Goal: Task Accomplishment & Management: Complete application form

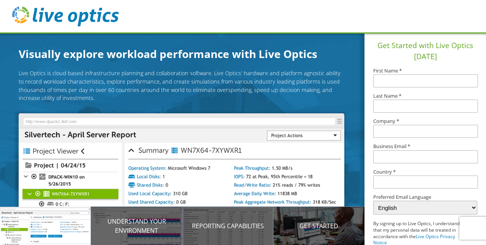
click at [161, 19] on header at bounding box center [243, 17] width 486 height 34
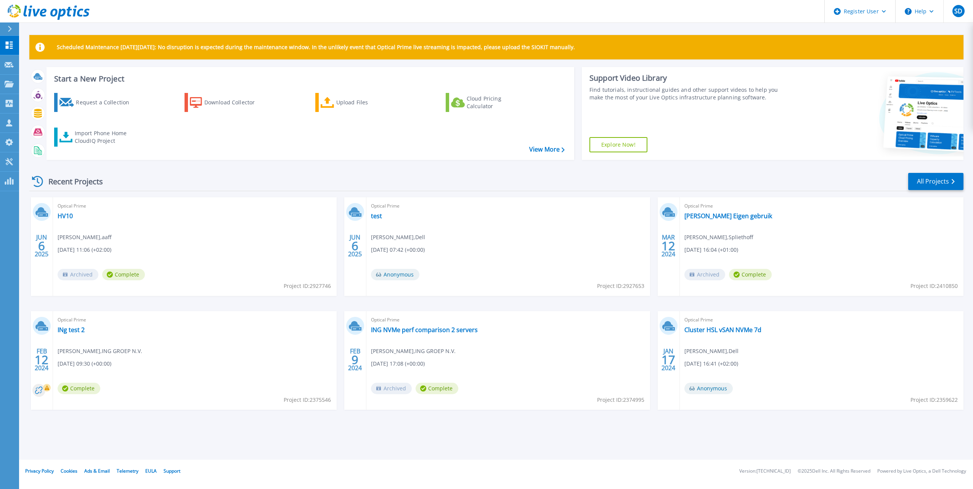
drag, startPoint x: 374, startPoint y: 1, endPoint x: 251, endPoint y: 186, distance: 222.1
click at [251, 186] on div "Recent Projects All Projects" at bounding box center [496, 181] width 934 height 19
click at [10, 61] on div at bounding box center [9, 64] width 9 height 7
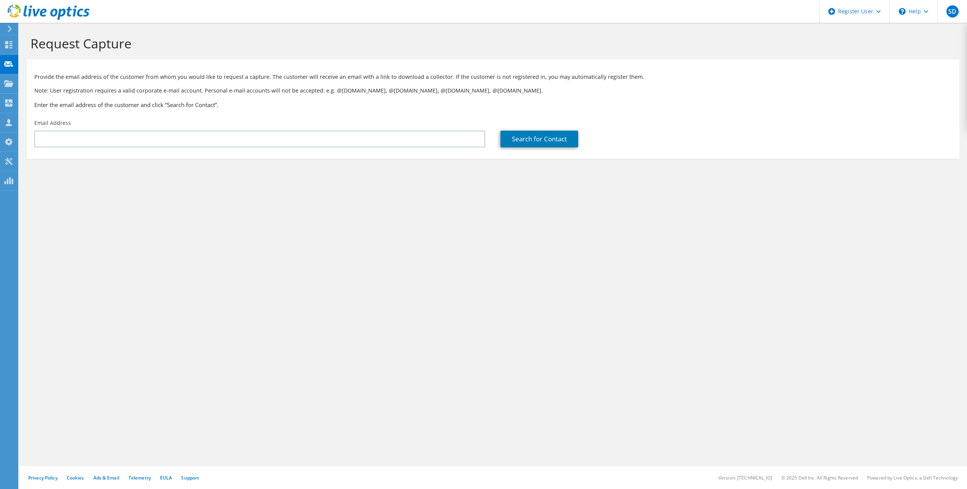
click at [247, 265] on div "Request Capture Provide the email address of the customer from whom you would l…" at bounding box center [493, 256] width 948 height 466
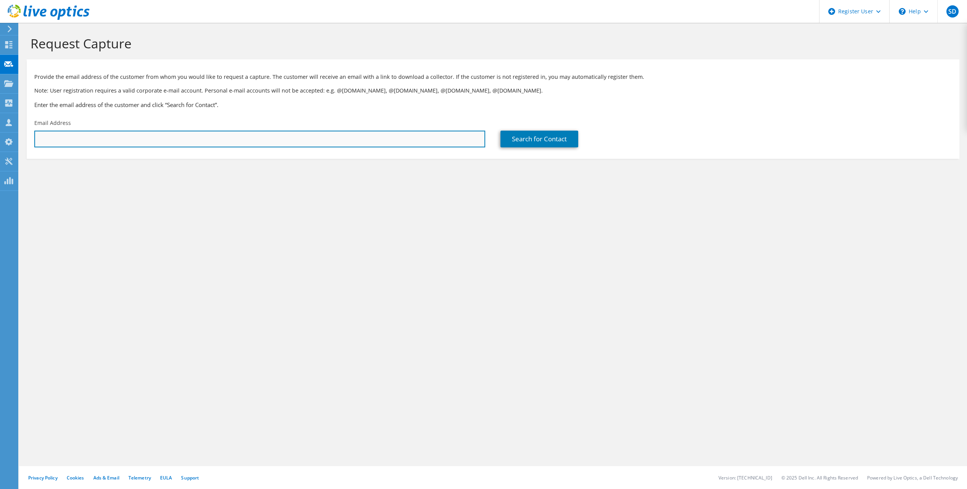
click at [87, 143] on input "text" at bounding box center [259, 139] width 451 height 17
click at [63, 136] on input "J" at bounding box center [259, 139] width 451 height 17
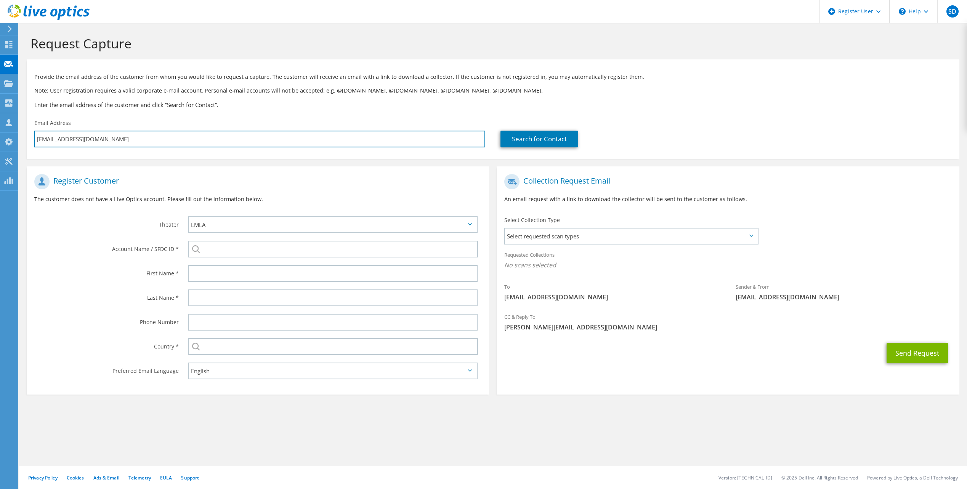
type input "J.Groothuizen@rijkzwaan.nl"
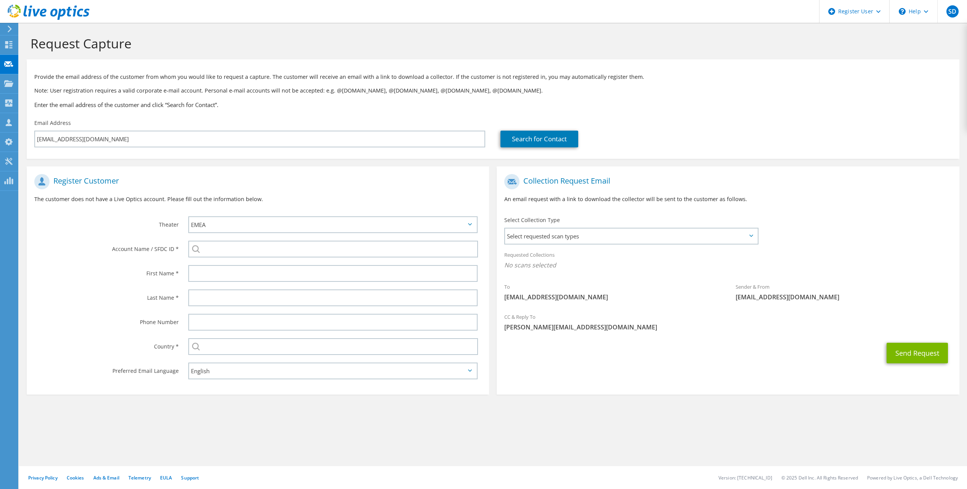
click at [691, 353] on div "Send Request" at bounding box center [728, 353] width 462 height 28
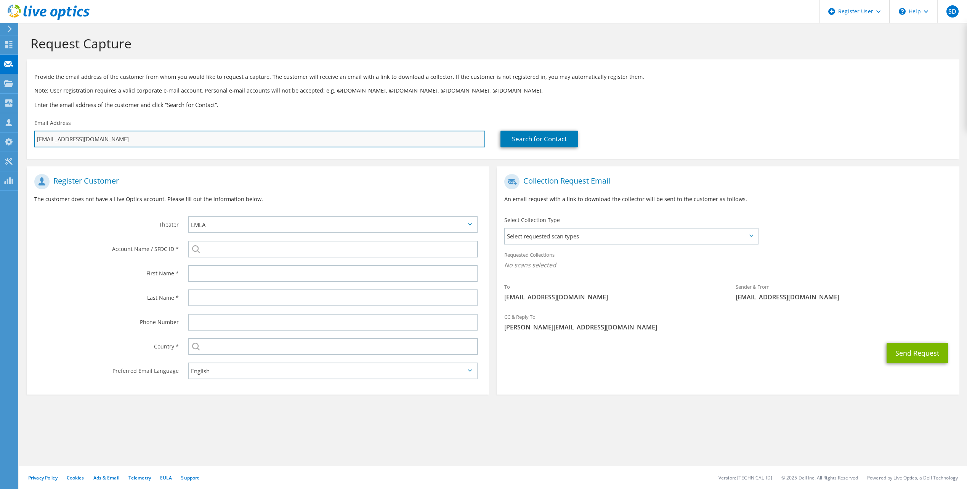
click at [119, 133] on input "J.Groothuizen@rijkzwaan.nl" at bounding box center [259, 139] width 451 height 17
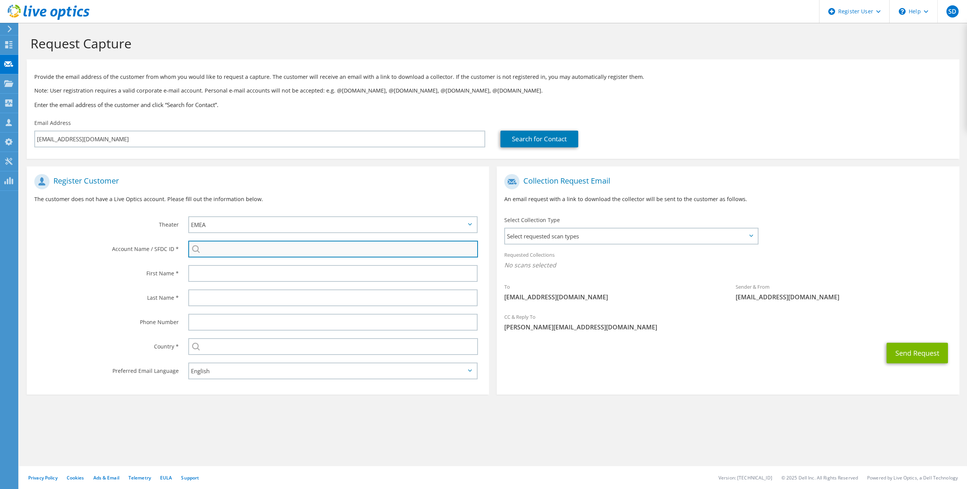
click at [252, 252] on input "search" at bounding box center [333, 249] width 290 height 17
type input "R"
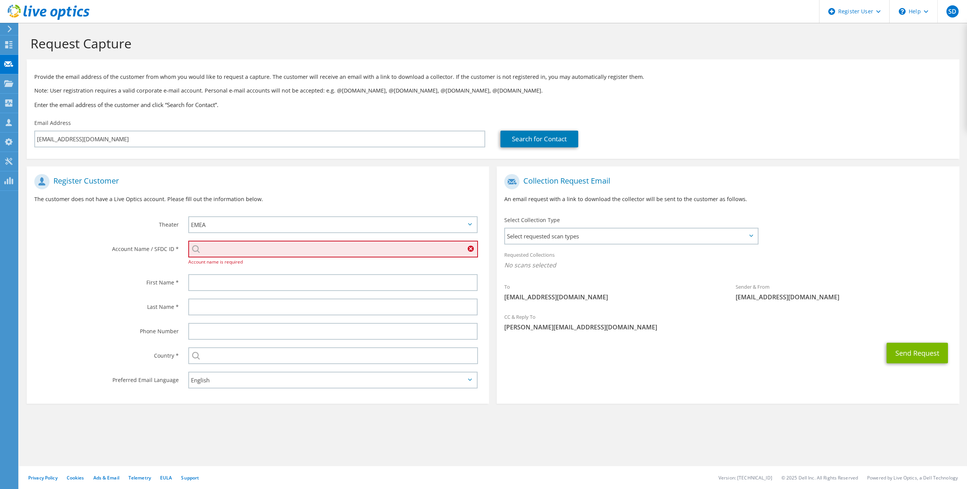
click at [234, 249] on input "search" at bounding box center [333, 249] width 290 height 17
paste input "1702745890"
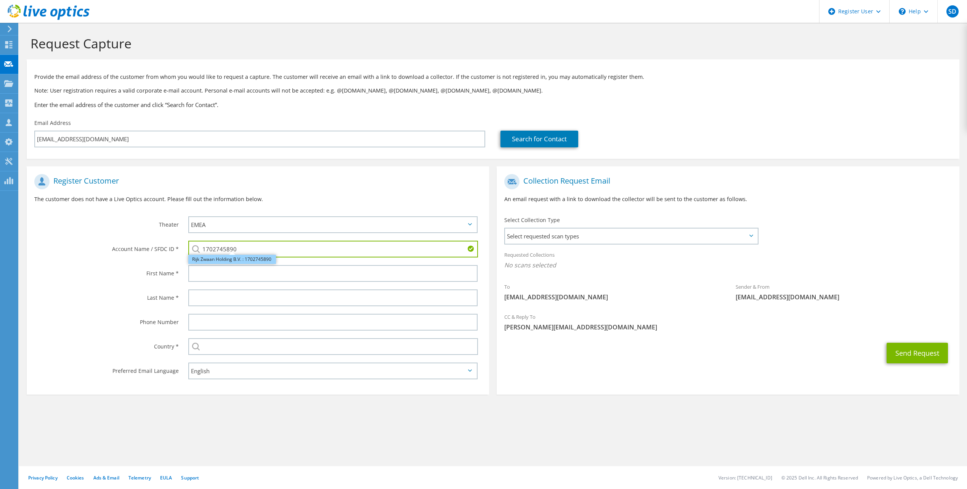
click at [219, 260] on li "Rijk Zwaan Holding B.V. : 1702745890" at bounding box center [232, 259] width 88 height 9
type input "Rijk Zwaan Holding B.V. : 1702745890"
click at [75, 294] on label "Last Name *" at bounding box center [106, 296] width 144 height 12
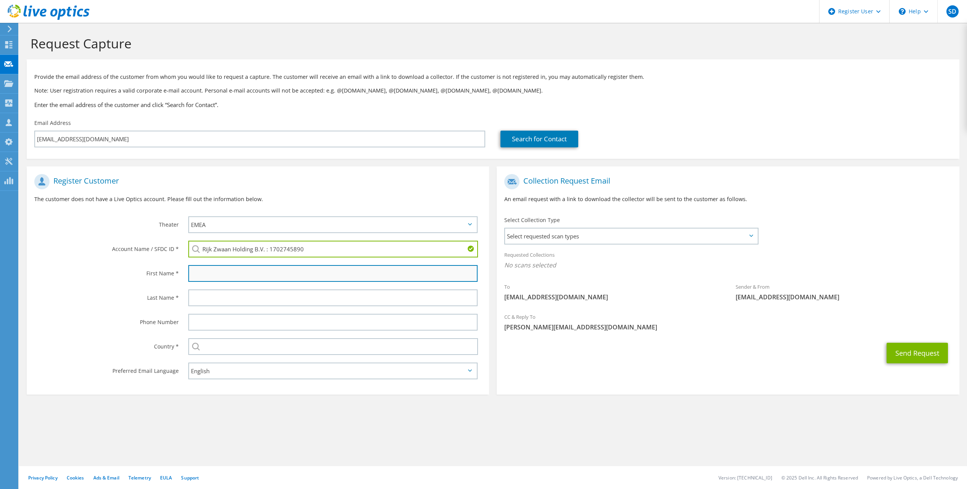
click at [228, 269] on input "text" at bounding box center [332, 273] width 289 height 17
type input "Jasper"
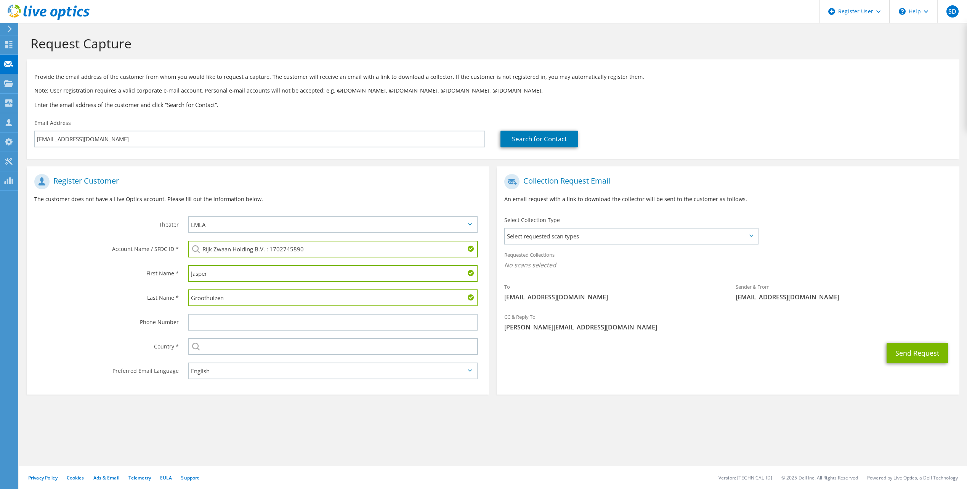
type input "Groothuizen"
type input "Netherlands"
type input "0624229636"
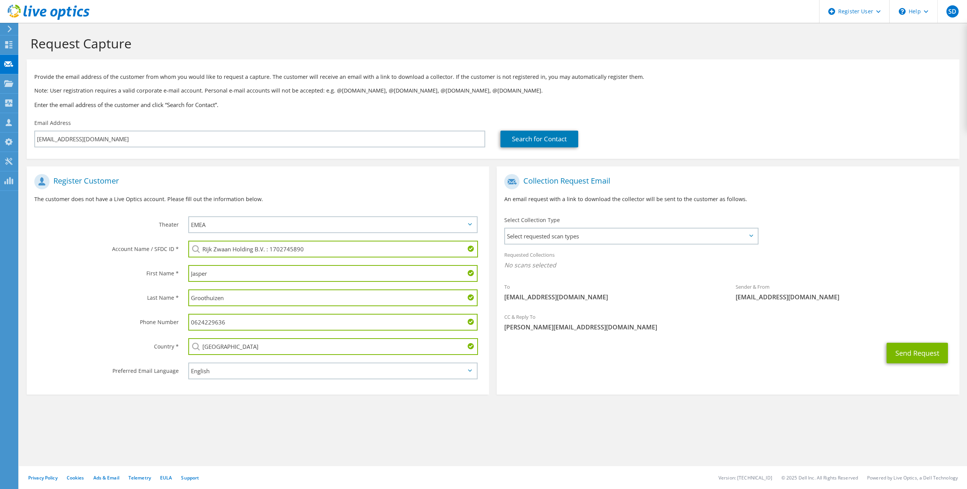
drag, startPoint x: 244, startPoint y: 322, endPoint x: 144, endPoint y: 323, distance: 99.9
click at [144, 323] on div "Phone Number 0624229636" at bounding box center [258, 322] width 462 height 24
click at [66, 321] on label "Phone Number" at bounding box center [106, 320] width 144 height 12
click at [295, 392] on section "Register Customer The customer does not have a Live Optics account. Please fill…" at bounding box center [258, 281] width 462 height 228
click at [692, 338] on div "CC & Reply To Sven.Dittmers@Dell.com" at bounding box center [728, 324] width 462 height 30
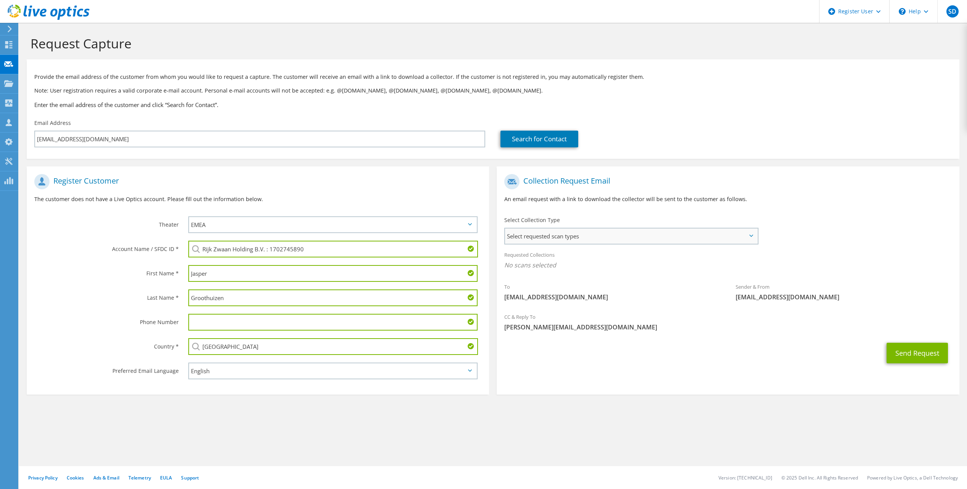
click at [586, 235] on span "Select requested scan types" at bounding box center [631, 236] width 252 height 15
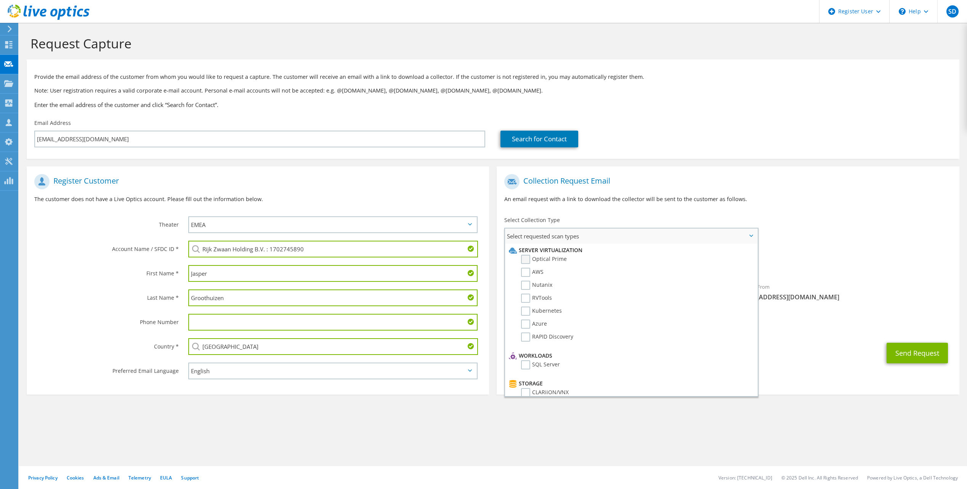
click at [525, 260] on label "Optical Prime" at bounding box center [544, 259] width 46 height 9
click at [0, 0] on input "Optical Prime" at bounding box center [0, 0] width 0 height 0
click at [805, 343] on div "Send Request" at bounding box center [728, 355] width 462 height 28
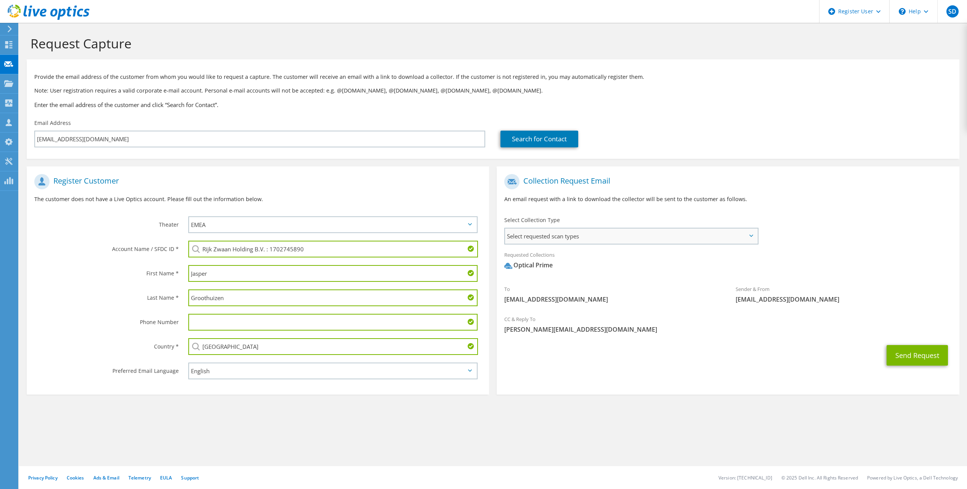
click at [741, 239] on span "Select requested scan types" at bounding box center [631, 236] width 252 height 15
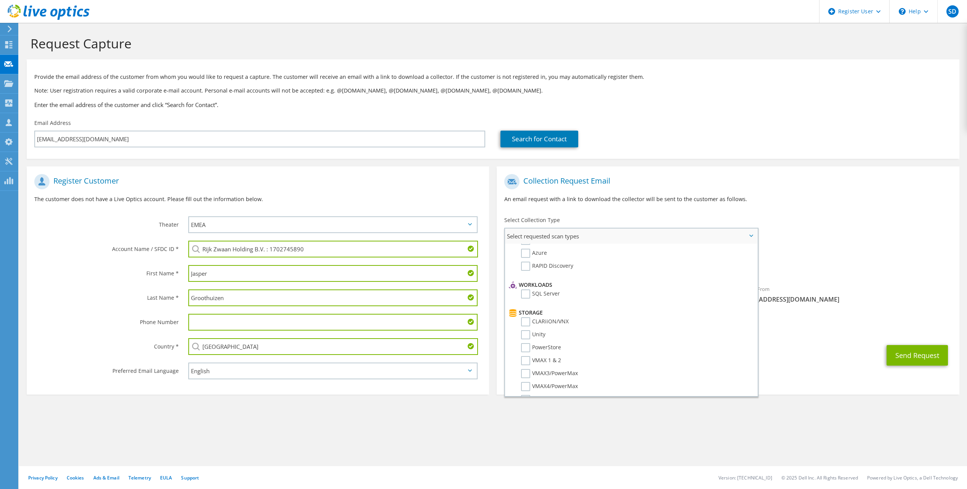
scroll to position [76, 0]
click at [529, 289] on label "SQL Server" at bounding box center [540, 288] width 39 height 9
click at [0, 0] on input "SQL Server" at bounding box center [0, 0] width 0 height 0
click at [529, 364] on label "SQL Server" at bounding box center [540, 365] width 39 height 9
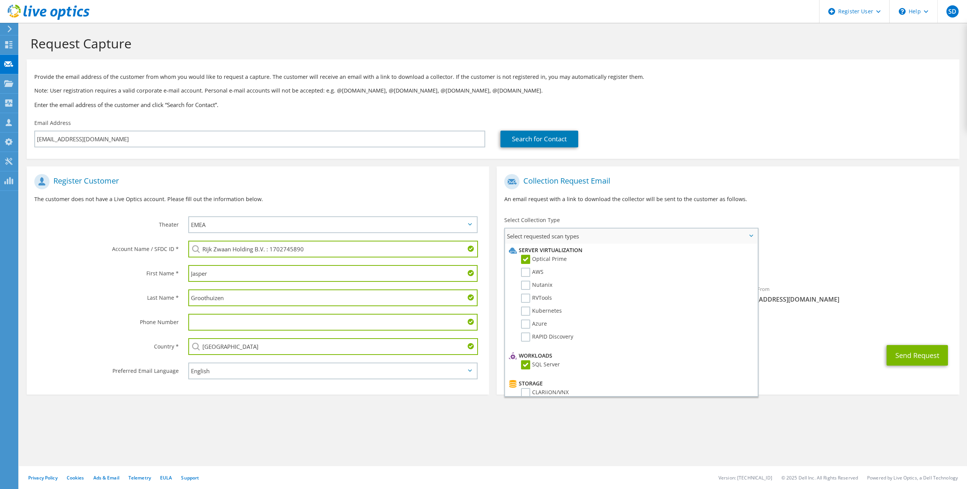
click at [0, 0] on input "SQL Server" at bounding box center [0, 0] width 0 height 0
click at [790, 109] on h3 "Enter the email address of the customer and click “Search for Contact”." at bounding box center [492, 105] width 917 height 8
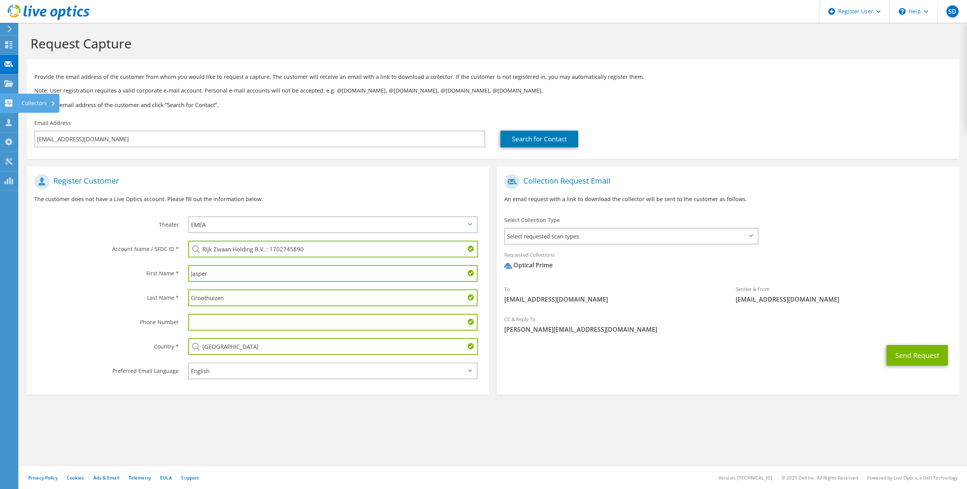
click at [10, 103] on icon at bounding box center [8, 102] width 9 height 7
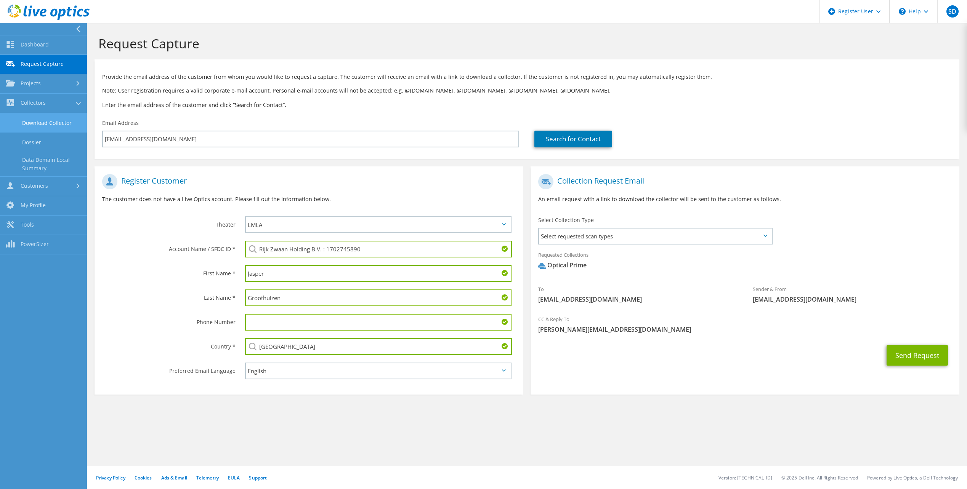
click at [58, 125] on link "Download Collector" at bounding box center [43, 122] width 87 height 19
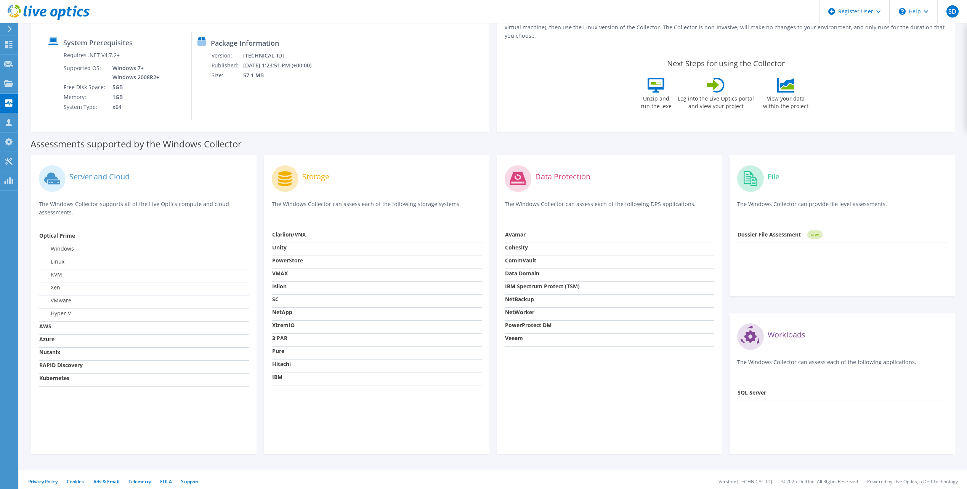
scroll to position [100, 0]
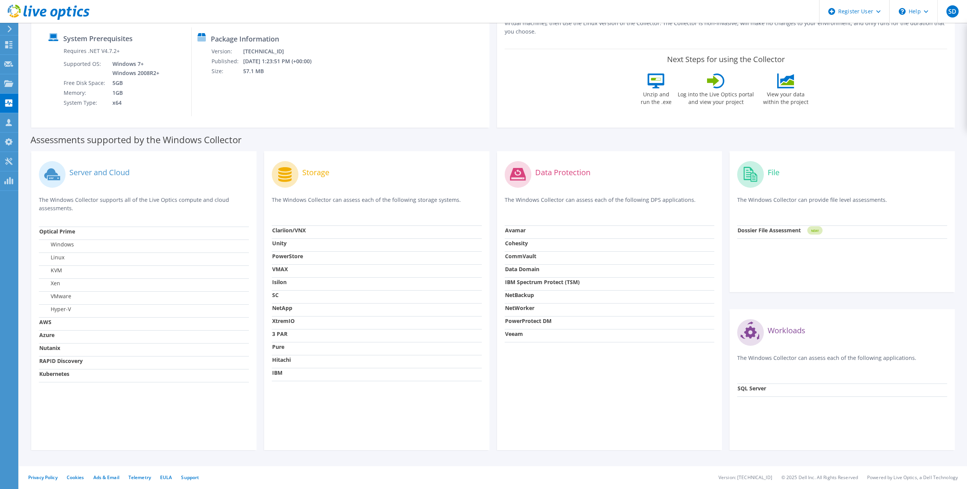
click at [753, 328] on circle at bounding box center [750, 332] width 27 height 27
click at [779, 330] on label "Workloads" at bounding box center [787, 331] width 38 height 8
click at [750, 388] on strong "SQL Server" at bounding box center [751, 388] width 29 height 7
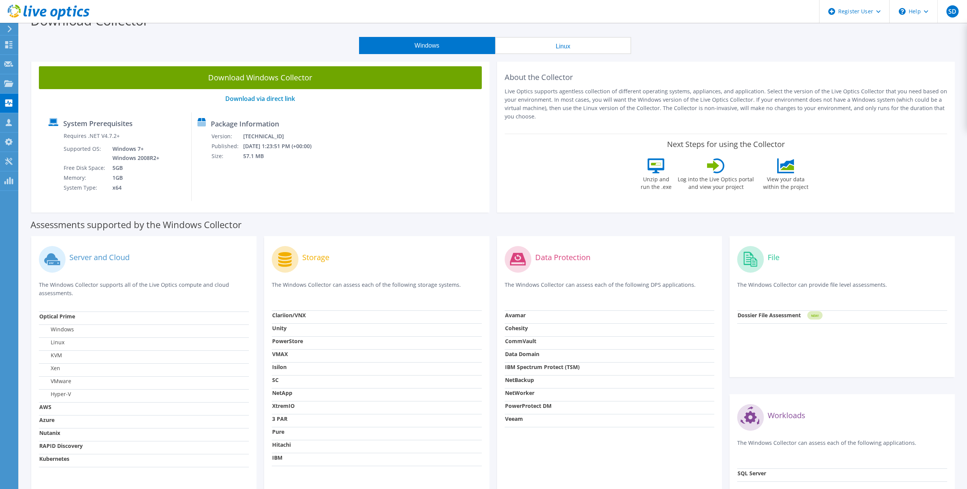
scroll to position [0, 0]
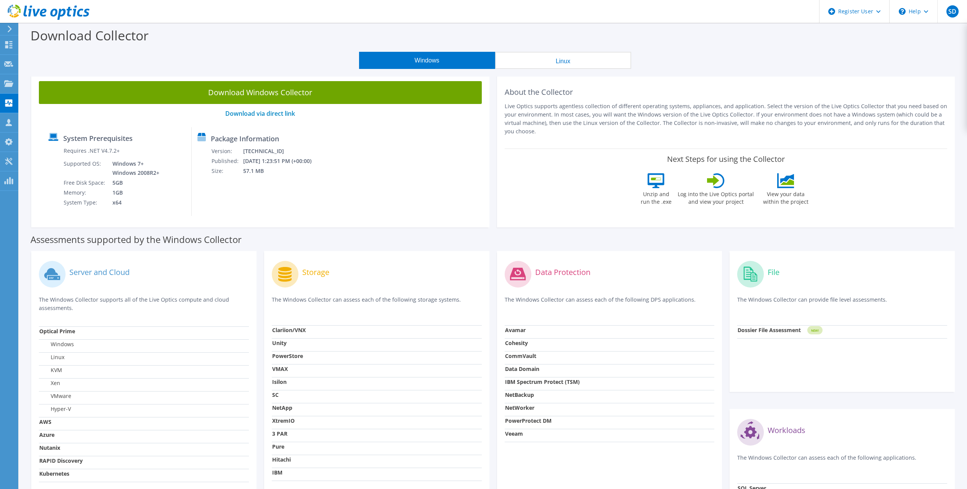
click at [588, 198] on div "Next Steps for using the Collector Unzip and run the .exe Log into the Live Opt…" at bounding box center [726, 182] width 443 height 67
click at [585, 192] on div "Next Steps for using the Collector Unzip and run the .exe Log into the Live Opt…" at bounding box center [726, 182] width 443 height 67
click at [555, 57] on button "Linux" at bounding box center [563, 60] width 136 height 17
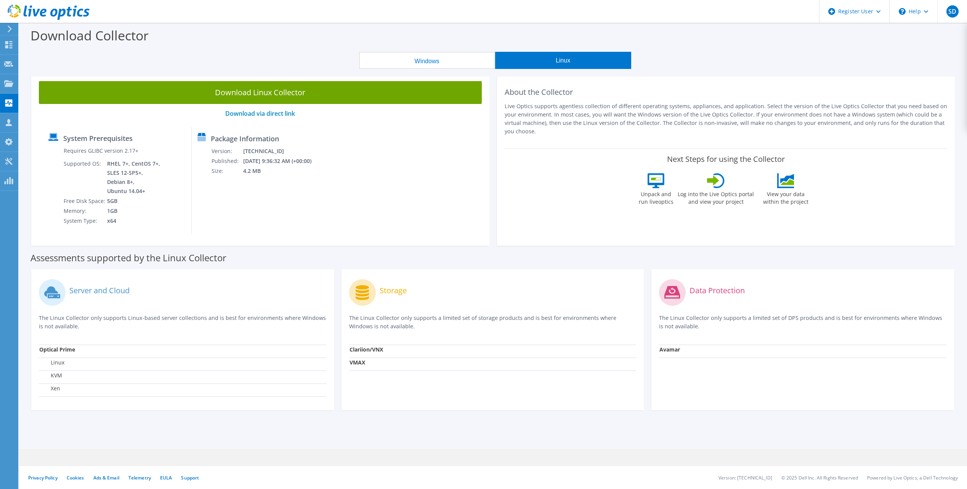
click at [423, 63] on button "Windows" at bounding box center [427, 60] width 136 height 17
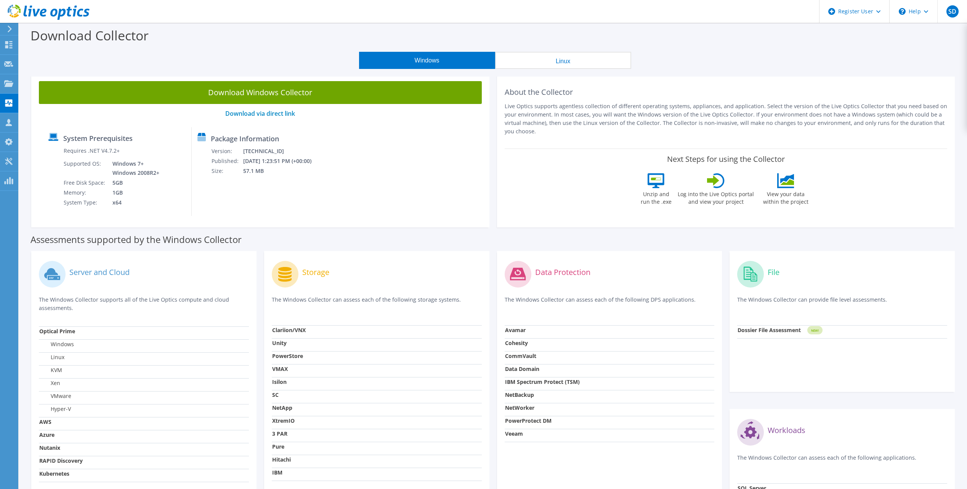
click at [393, 172] on div "System Prerequisites Requires .NET V4.7.2+ Supported OS: Windows 7+ Windows 200…" at bounding box center [260, 171] width 435 height 89
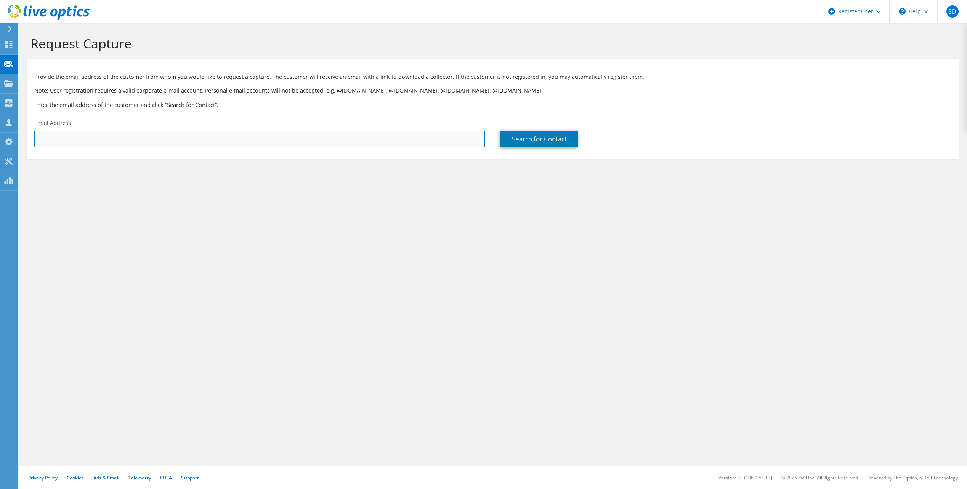
click at [61, 134] on input "text" at bounding box center [259, 139] width 451 height 17
type input "[EMAIL_ADDRESS][DOMAIN_NAME]"
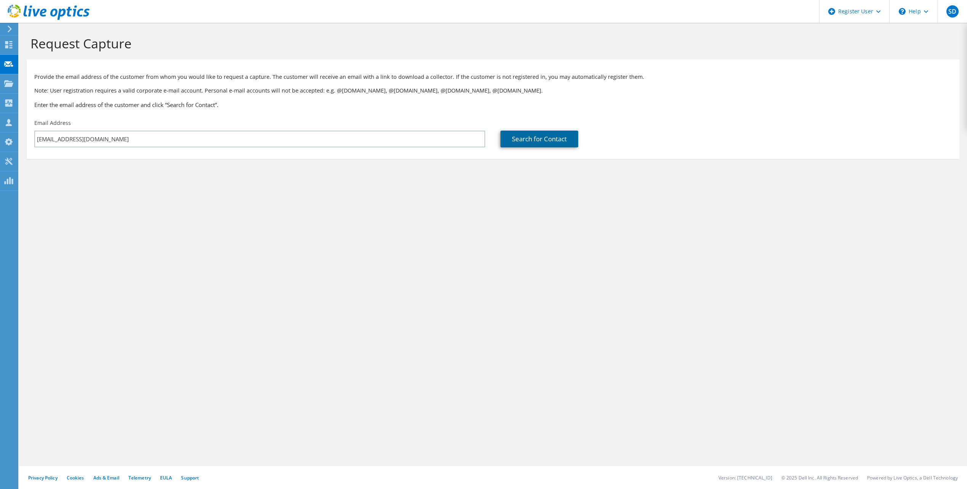
click at [556, 138] on link "Search for Contact" at bounding box center [539, 139] width 78 height 17
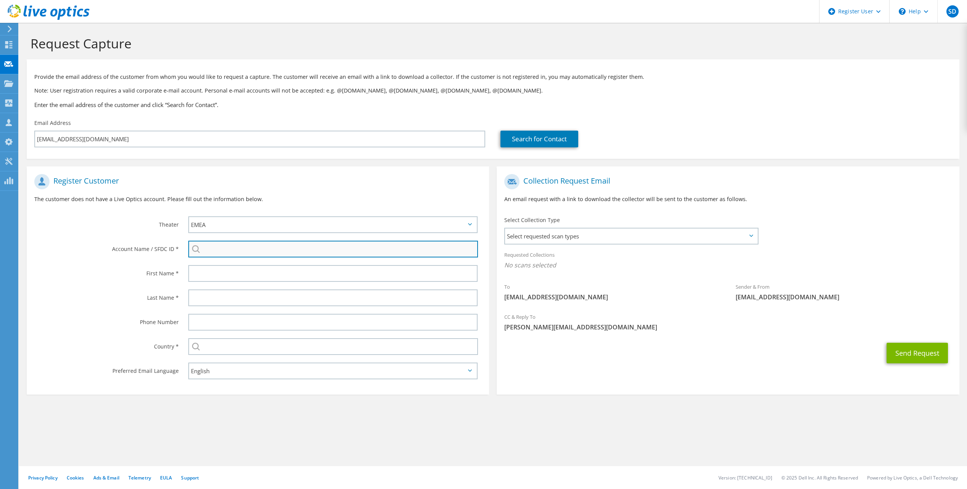
click at [246, 247] on input "search" at bounding box center [333, 249] width 290 height 17
paste input "1702745890"
click at [114, 290] on label "Last Name *" at bounding box center [106, 296] width 144 height 12
click at [213, 261] on li "Rijk Zwaan Holding B.V. : 1702745890" at bounding box center [232, 259] width 88 height 9
type input "Rijk Zwaan Holding B.V. : 1702745890"
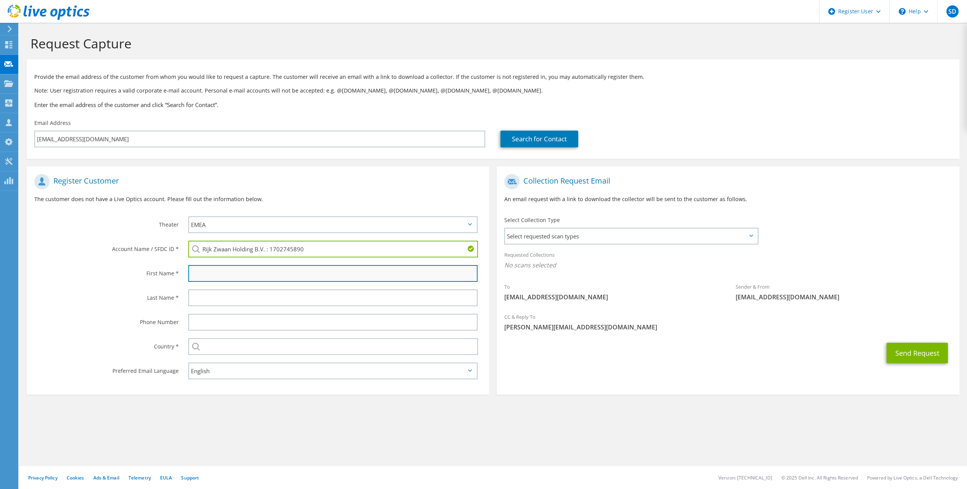
click at [242, 272] on input "text" at bounding box center [332, 273] width 289 height 17
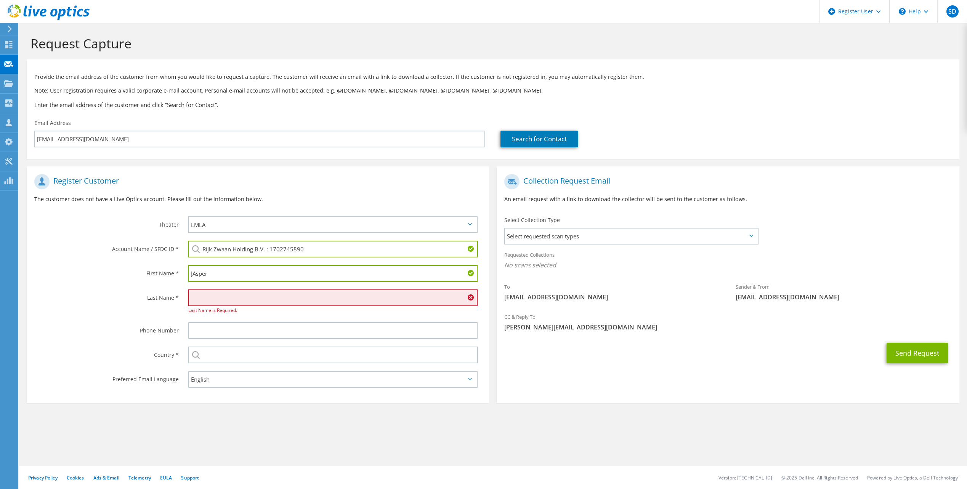
click at [197, 271] on input "JAsper" at bounding box center [332, 273] width 289 height 17
type input "Jasper"
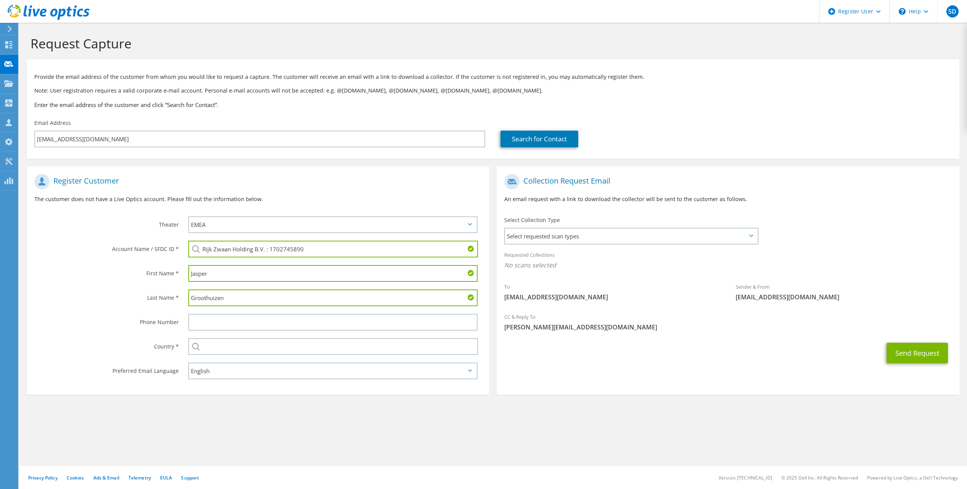
type input "Groothuizen"
type input "[GEOGRAPHIC_DATA]"
type input "0624229636"
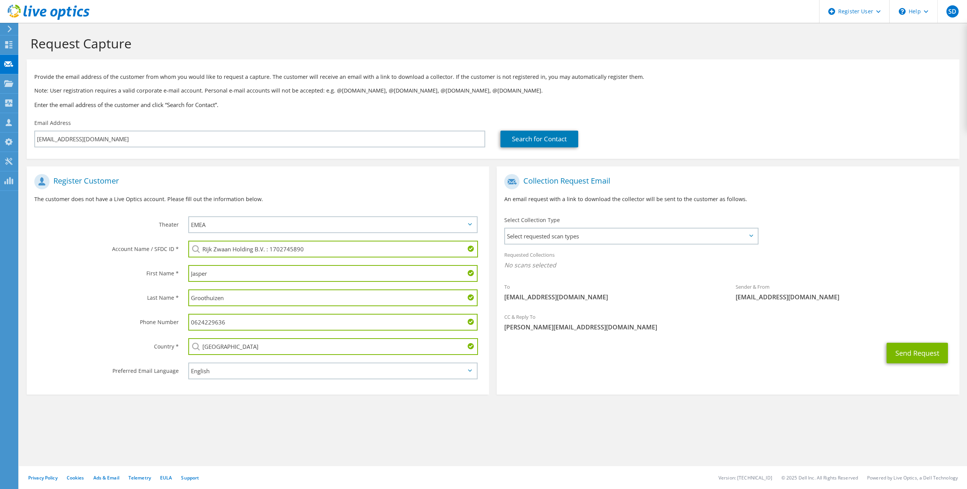
drag, startPoint x: 237, startPoint y: 328, endPoint x: 153, endPoint y: 327, distance: 83.8
click at [153, 327] on div "Phone Number 0624229636" at bounding box center [258, 322] width 462 height 24
click at [579, 236] on span "Select requested scan types" at bounding box center [631, 236] width 252 height 15
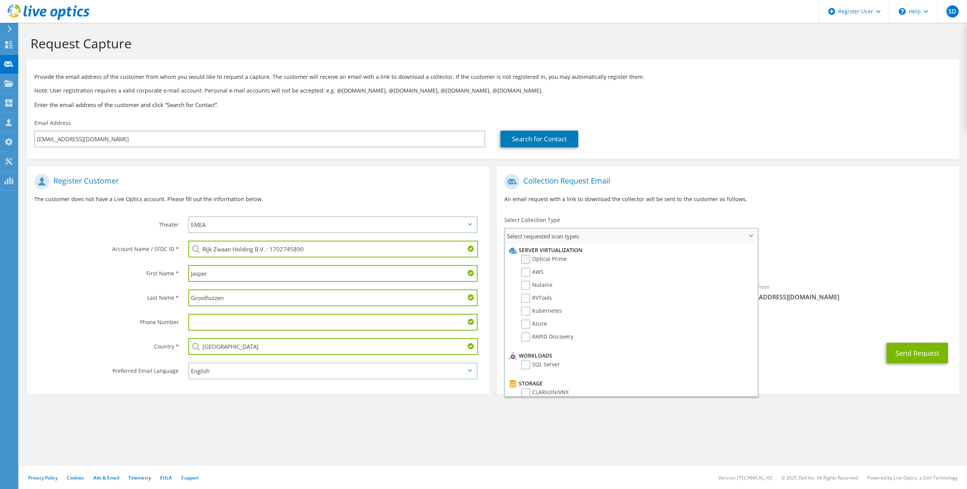
click at [527, 260] on label "Optical Prime" at bounding box center [544, 259] width 46 height 9
click at [0, 0] on input "Optical Prime" at bounding box center [0, 0] width 0 height 0
drag, startPoint x: 527, startPoint y: 365, endPoint x: 559, endPoint y: 366, distance: 31.6
click at [528, 365] on label "SQL Server" at bounding box center [540, 365] width 39 height 9
click at [0, 0] on input "SQL Server" at bounding box center [0, 0] width 0 height 0
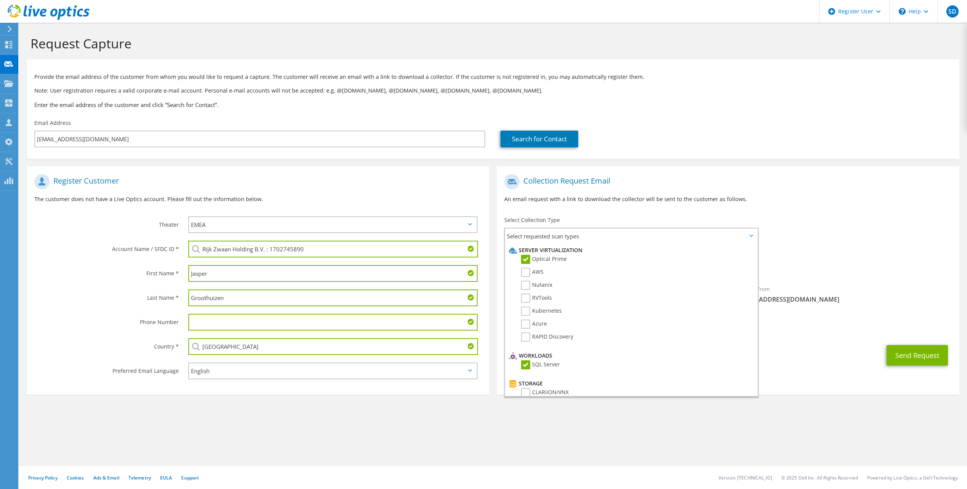
click at [867, 219] on div "To j.groothuizen@rijkzwaan.nl Sender & From liveoptics@liveoptics.com" at bounding box center [728, 240] width 462 height 141
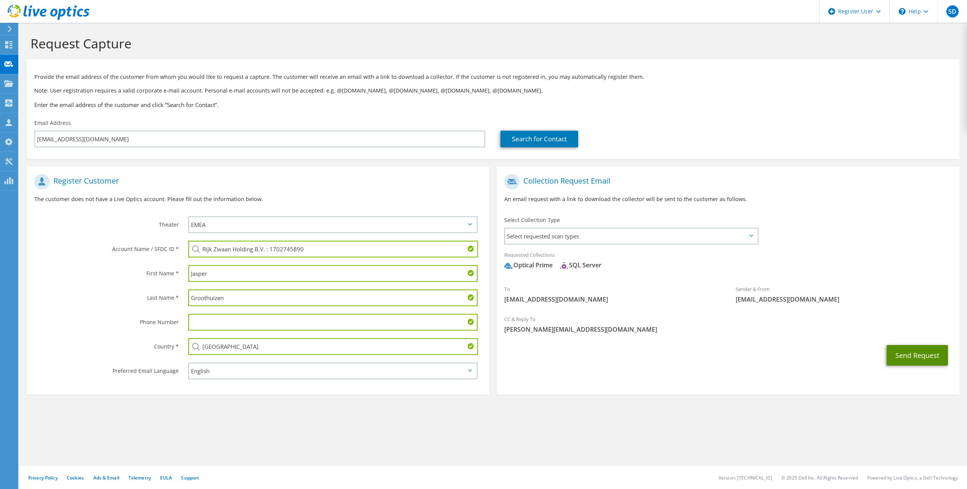
click at [914, 353] on button "Send Request" at bounding box center [916, 355] width 61 height 21
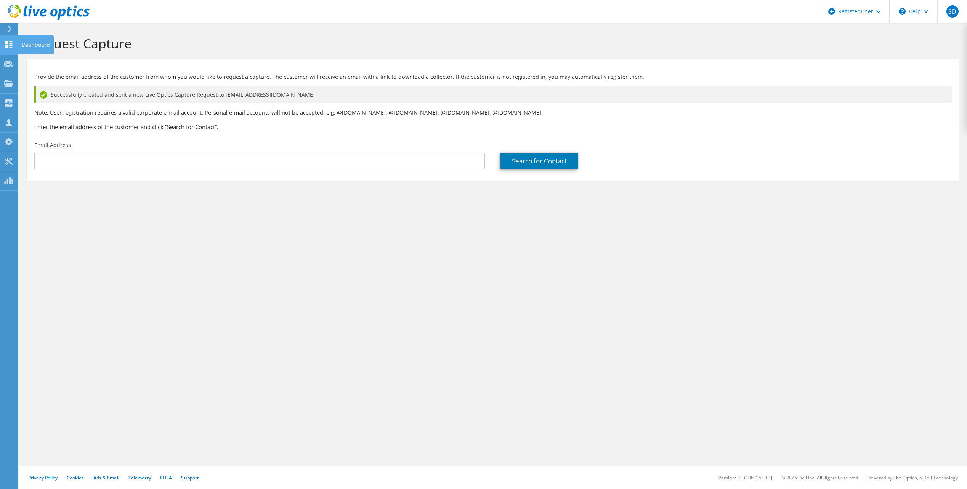
drag, startPoint x: 8, startPoint y: 46, endPoint x: 6, endPoint y: 51, distance: 5.5
click at [8, 46] on use at bounding box center [8, 44] width 7 height 7
